Goal: Find contact information: Obtain details needed to contact an individual or organization

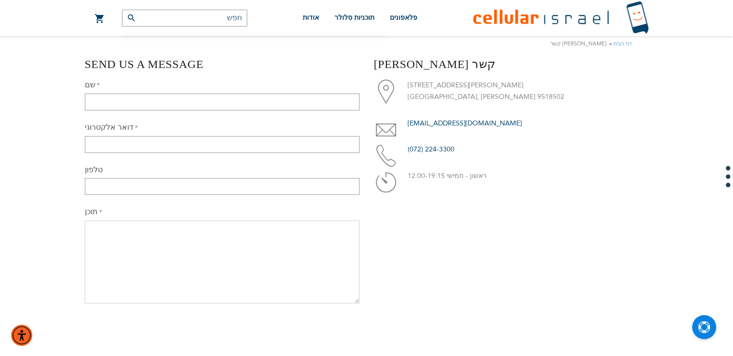
scroll to position [121, 0]
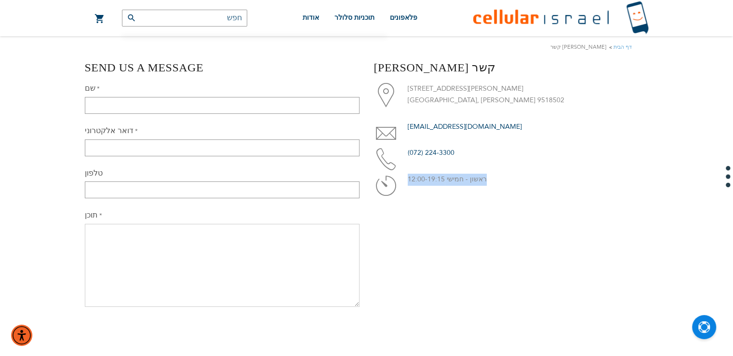
drag, startPoint x: 408, startPoint y: 179, endPoint x: 442, endPoint y: 181, distance: 34.2
click at [442, 181] on li "ראשון - חמישי 12:00-19:15" at bounding box center [511, 179] width 275 height 12
click at [442, 181] on p "ראשון - חמישי 12:00-19:15" at bounding box center [528, 179] width 241 height 12
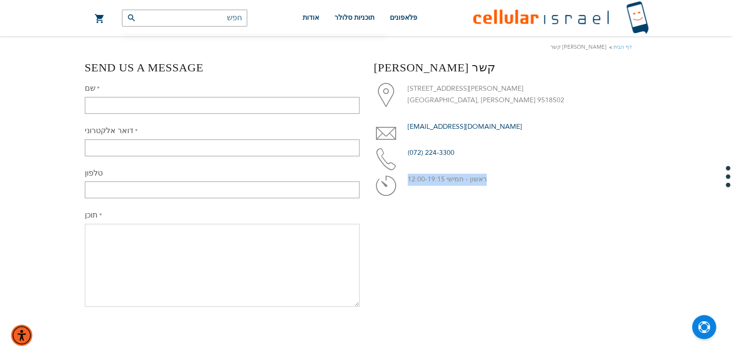
click at [442, 181] on p "ראשון - חמישי 12:00-19:15" at bounding box center [528, 179] width 241 height 12
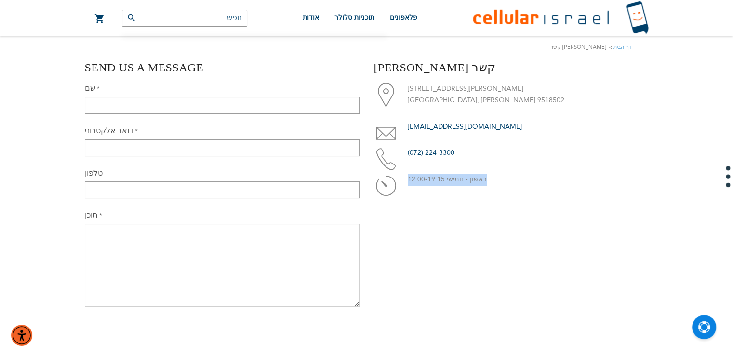
click at [426, 183] on p "ראשון - חמישי 12:00-19:15" at bounding box center [528, 179] width 241 height 12
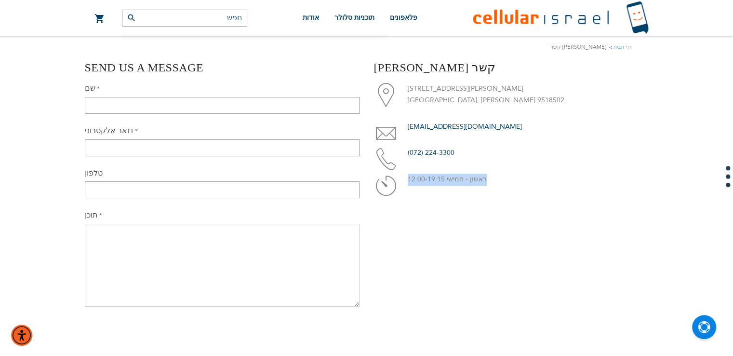
click at [426, 183] on p "ראשון - חמישי 12:00-19:15" at bounding box center [528, 179] width 241 height 12
drag, startPoint x: 406, startPoint y: 177, endPoint x: 484, endPoint y: 167, distance: 79.2
click at [484, 167] on ul "[STREET_ADDRESS][GEOGRAPHIC_DATA][PERSON_NAME][PERSON_NAME] [EMAIL_ADDRESS][DOM…" at bounding box center [511, 134] width 275 height 103
click at [471, 175] on p "ראשון - חמישי 12:00-19:15" at bounding box center [528, 179] width 241 height 12
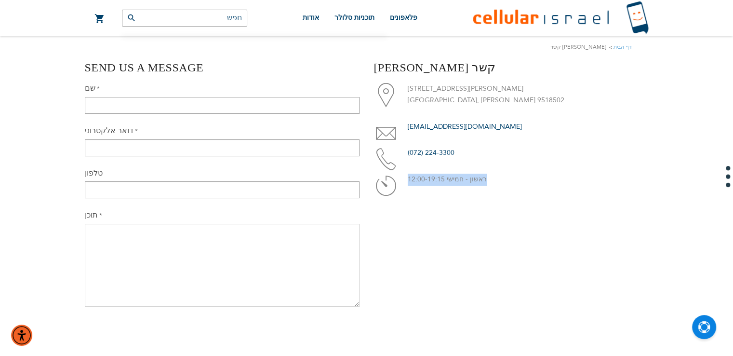
drag, startPoint x: 406, startPoint y: 181, endPoint x: 443, endPoint y: 173, distance: 37.9
click at [443, 173] on ul "[STREET_ADDRESS][GEOGRAPHIC_DATA][PERSON_NAME][PERSON_NAME] [EMAIL_ADDRESS][DOM…" at bounding box center [511, 134] width 275 height 103
click at [415, 99] on li "[STREET_ADDRESS][PERSON_NAME][PERSON_NAME]" at bounding box center [511, 95] width 275 height 24
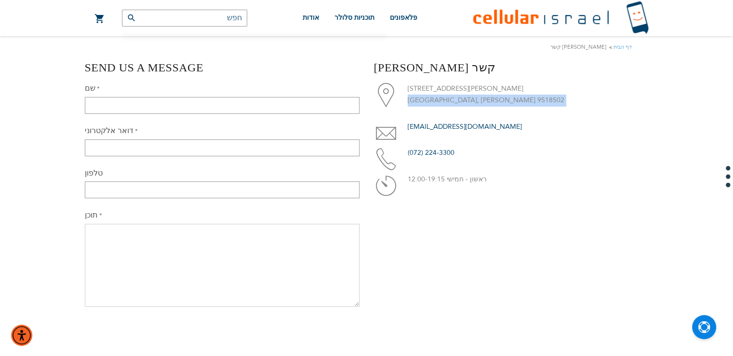
click at [415, 99] on li "[STREET_ADDRESS][PERSON_NAME][PERSON_NAME]" at bounding box center [511, 95] width 275 height 24
click at [416, 125] on link "[EMAIL_ADDRESS][DOMAIN_NAME]" at bounding box center [465, 126] width 114 height 9
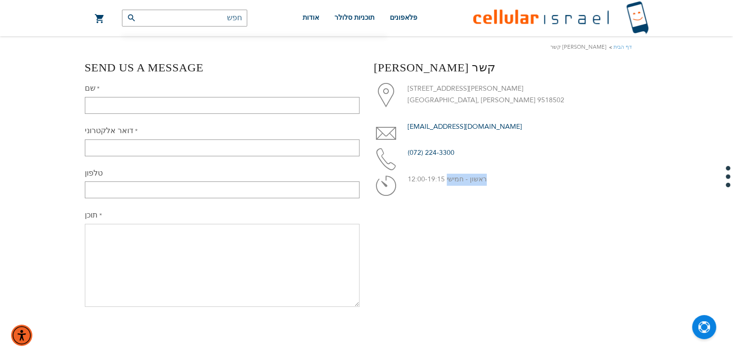
drag, startPoint x: 408, startPoint y: 181, endPoint x: 444, endPoint y: 177, distance: 36.3
click at [444, 177] on li "ראשון - חמישי 12:00-19:15" at bounding box center [511, 179] width 275 height 12
click at [444, 177] on p "ראשון - חמישי 12:00-19:15" at bounding box center [528, 179] width 241 height 12
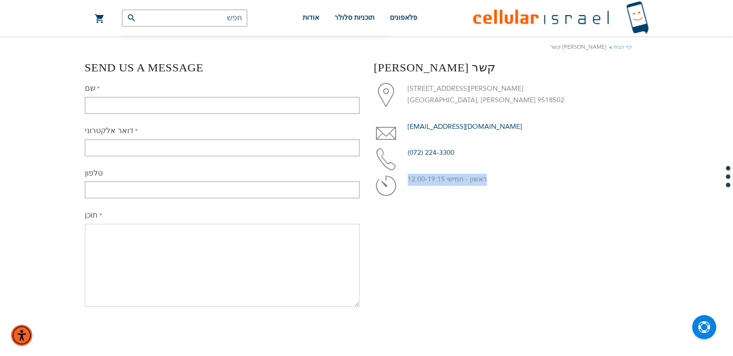
click at [444, 177] on p "ראשון - חמישי 12:00-19:15" at bounding box center [528, 179] width 241 height 12
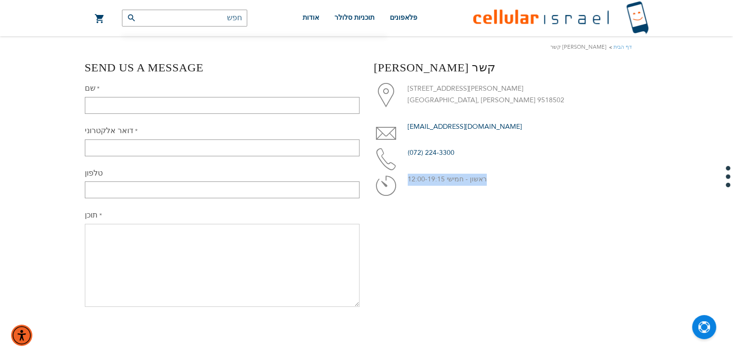
click at [444, 177] on p "ראשון - חמישי 12:00-19:15" at bounding box center [528, 179] width 241 height 12
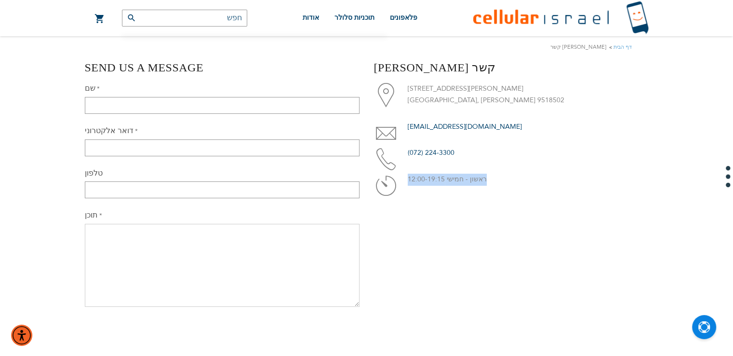
click at [444, 177] on p "ראשון - חמישי 12:00-19:15" at bounding box center [528, 179] width 241 height 12
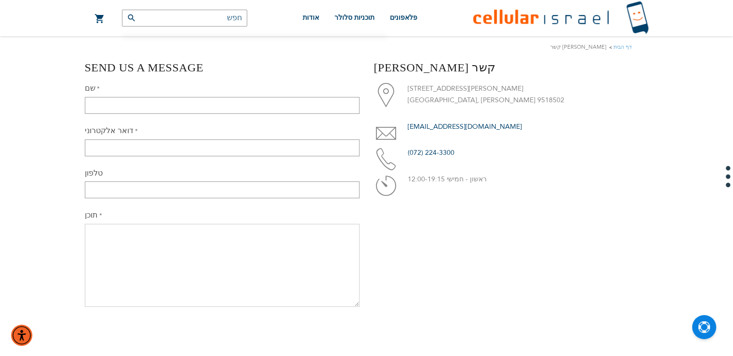
click at [381, 188] on span at bounding box center [392, 185] width 36 height 24
drag, startPoint x: 381, startPoint y: 188, endPoint x: 453, endPoint y: 181, distance: 72.7
click at [453, 181] on li "ראשון - חמישי 12:00-19:15" at bounding box center [511, 179] width 275 height 12
click at [453, 181] on p "ראשון - חמישי 12:00-19:15" at bounding box center [528, 179] width 241 height 12
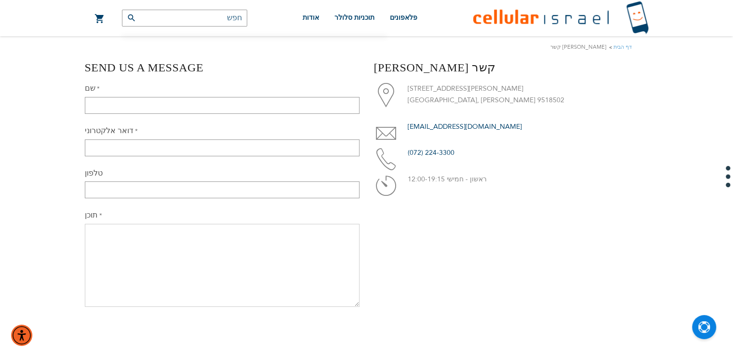
click at [434, 175] on p "ראשון - חמישי 12:00-19:15" at bounding box center [528, 179] width 241 height 12
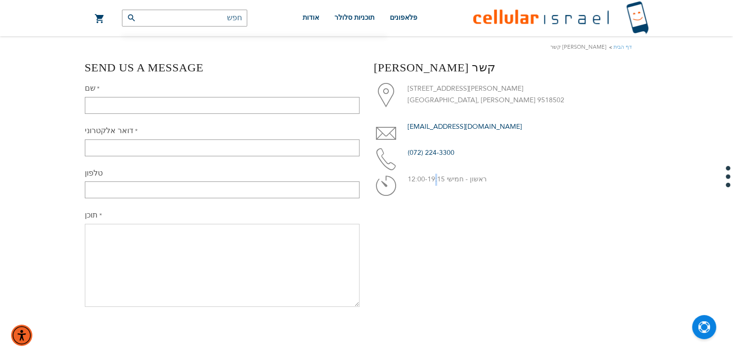
click at [434, 175] on p "ראשון - חמישי 12:00-19:15" at bounding box center [528, 179] width 241 height 12
drag, startPoint x: 408, startPoint y: 178, endPoint x: 443, endPoint y: 172, distance: 35.7
click at [443, 172] on ul "[STREET_ADDRESS][GEOGRAPHIC_DATA][PERSON_NAME][PERSON_NAME] [EMAIL_ADDRESS][DOM…" at bounding box center [511, 134] width 275 height 103
click at [442, 179] on p "ראשון - חמישי 12:00-19:15" at bounding box center [528, 179] width 241 height 12
drag, startPoint x: 409, startPoint y: 178, endPoint x: 442, endPoint y: 170, distance: 34.2
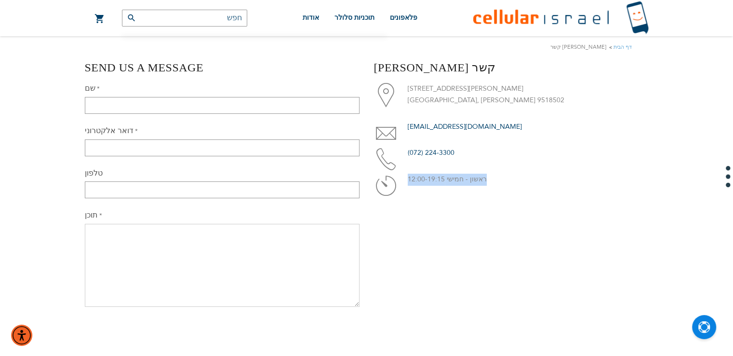
click at [442, 170] on ul "[STREET_ADDRESS][GEOGRAPHIC_DATA][PERSON_NAME][PERSON_NAME] [EMAIL_ADDRESS][DOM…" at bounding box center [511, 134] width 275 height 103
click at [439, 185] on div "[PERSON_NAME] קשר [STREET_ADDRESS][PERSON_NAME][PERSON_NAME] [EMAIL_ADDRESS][DO…" at bounding box center [511, 239] width 289 height 361
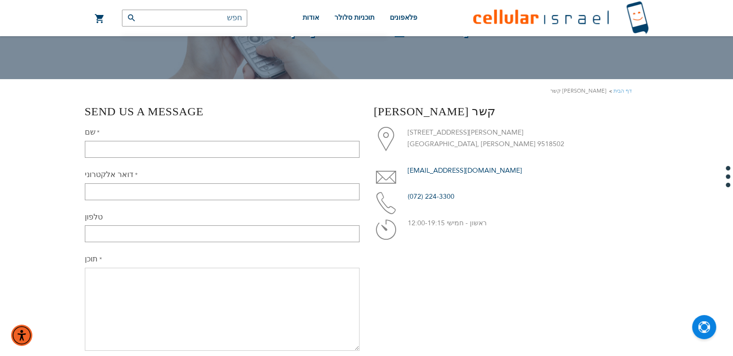
scroll to position [77, 0]
